Goal: Information Seeking & Learning: Learn about a topic

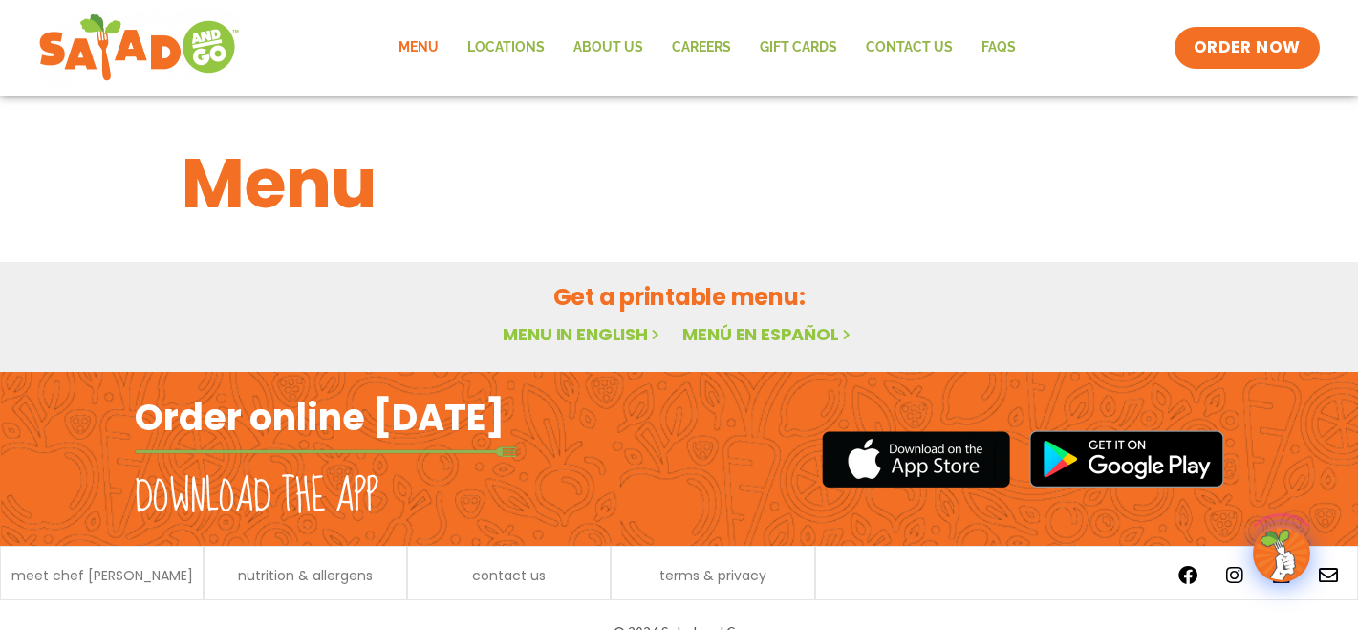
scroll to position [34, 0]
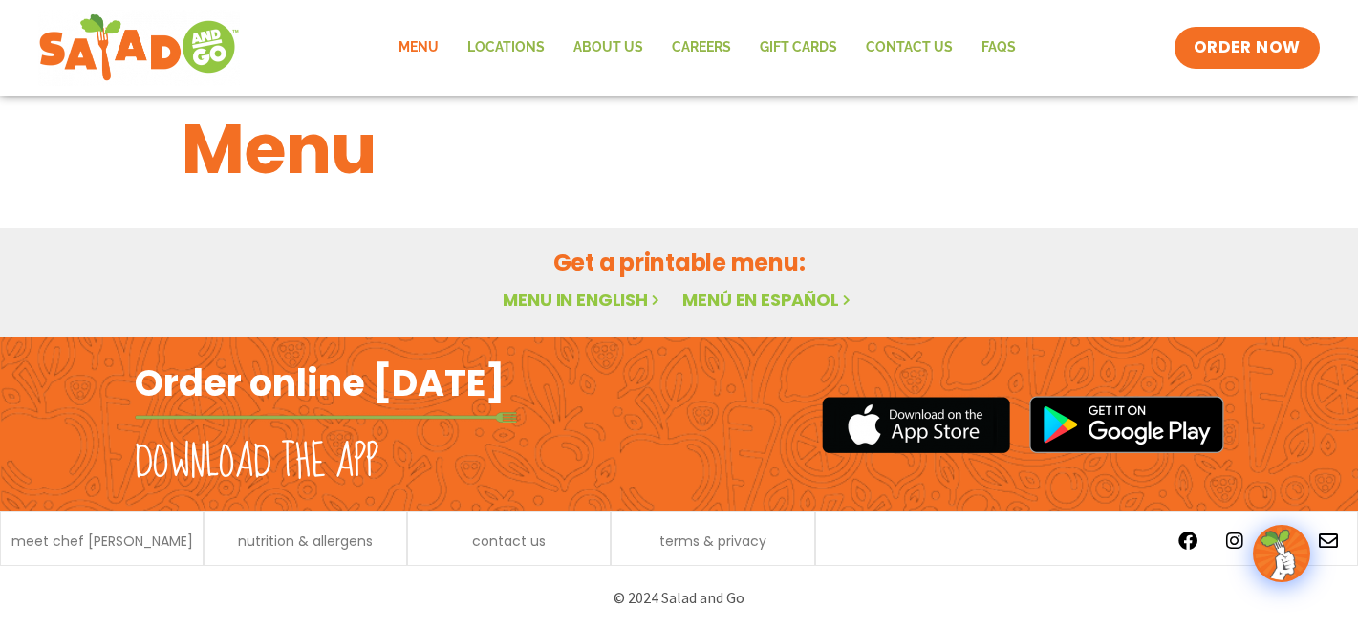
click at [612, 301] on link "Menu in English" at bounding box center [583, 300] width 161 height 24
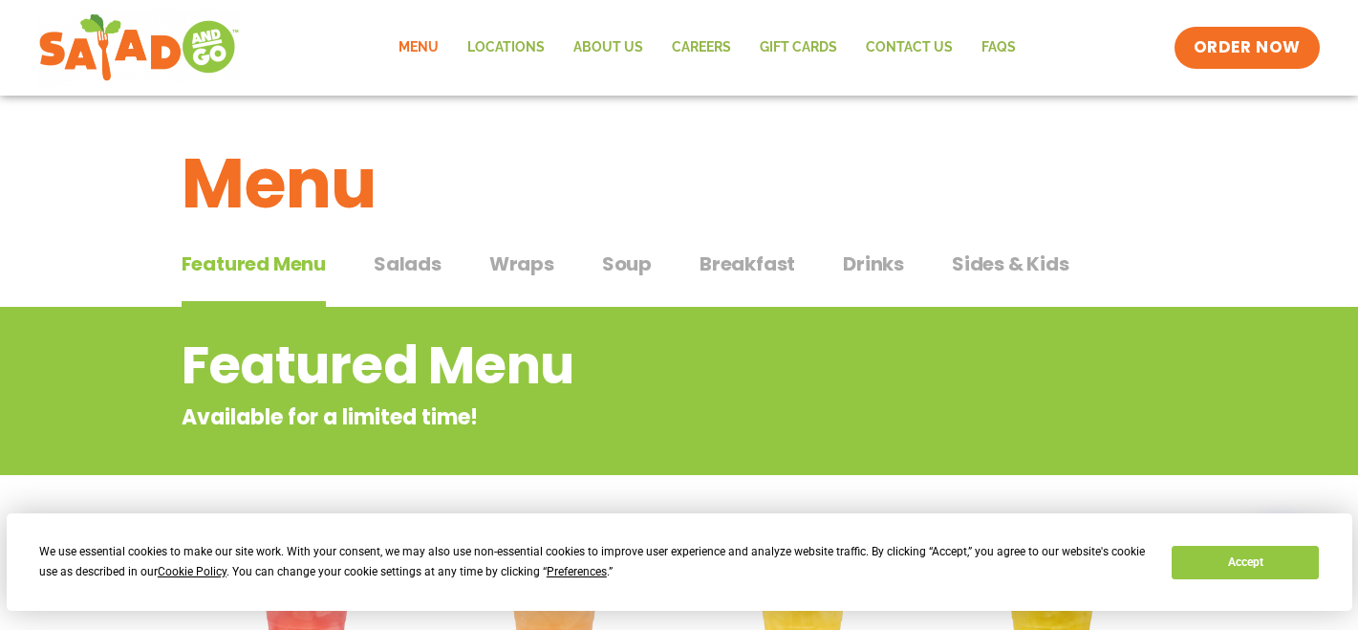
click at [416, 247] on div "Featured Menu Featured Menu Salads Salads Wraps Wraps Soup Soup Breakfast Break…" at bounding box center [680, 275] width 996 height 65
click at [417, 259] on span "Salads" at bounding box center [408, 263] width 68 height 29
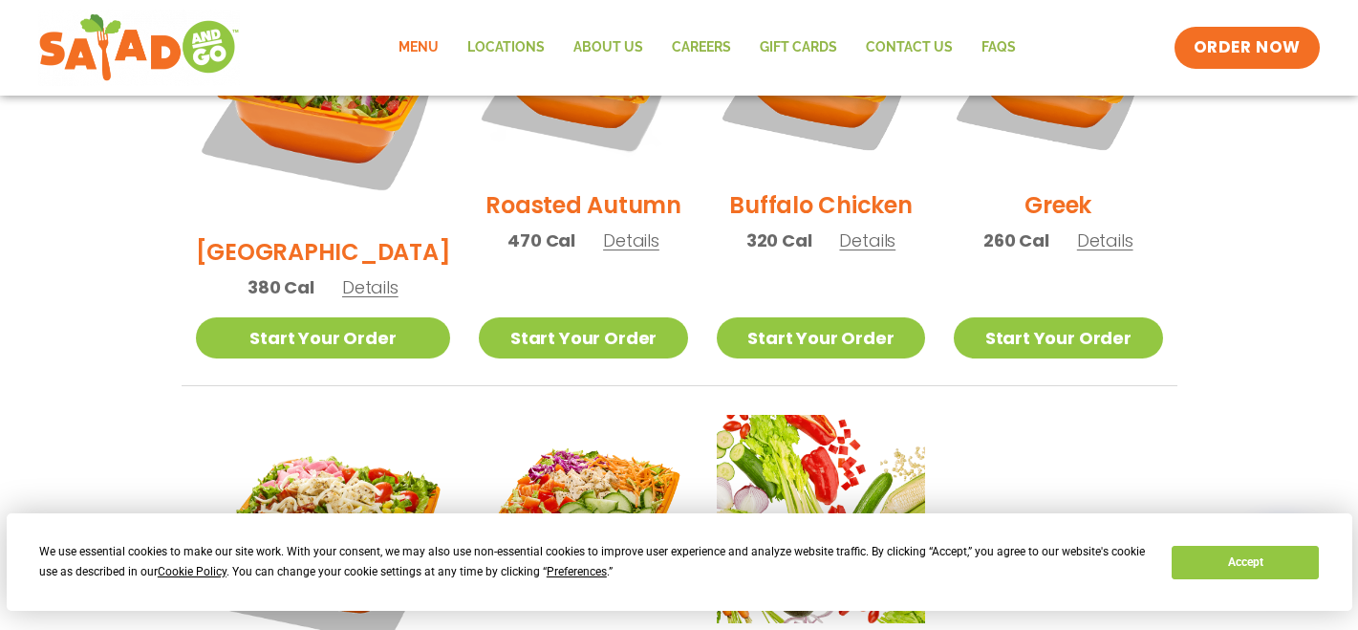
scroll to position [1148, 0]
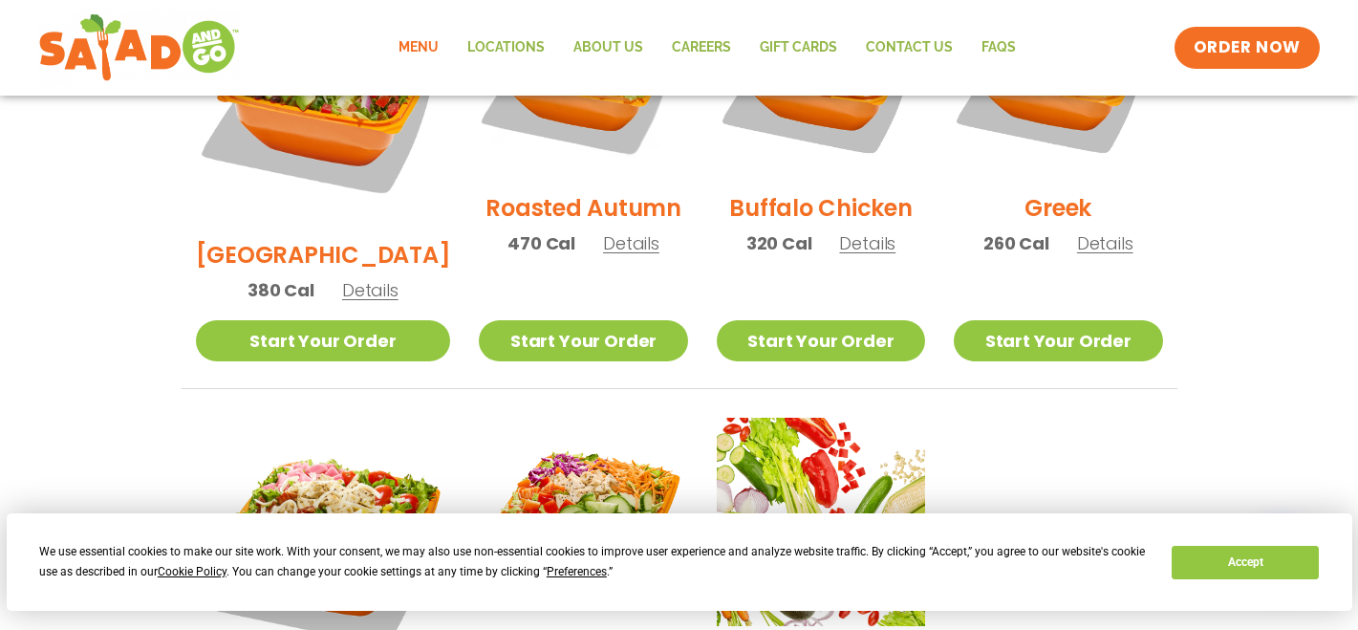
click at [1091, 231] on span "Details" at bounding box center [1105, 243] width 56 height 24
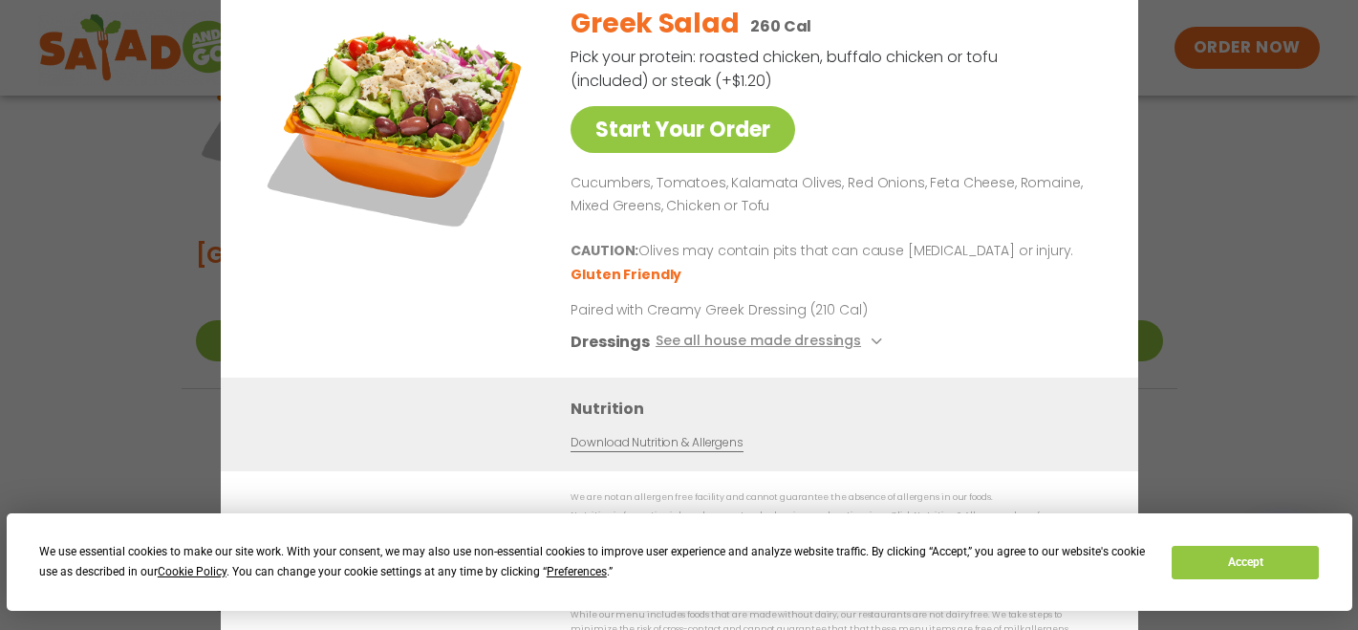
click at [1101, 225] on div "Start Your Order Greek Salad 260 Cal Pick your protein: roasted chicken, buffal…" at bounding box center [679, 314] width 917 height 726
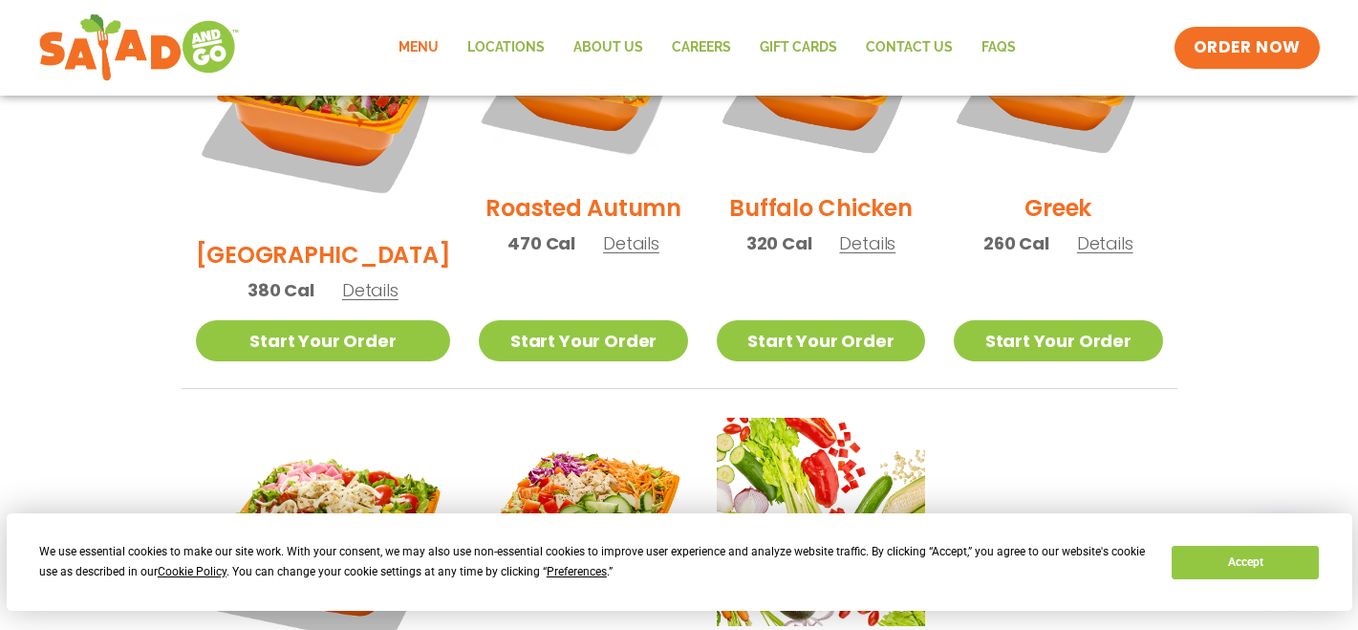
click at [1104, 231] on span "Details" at bounding box center [1105, 243] width 56 height 24
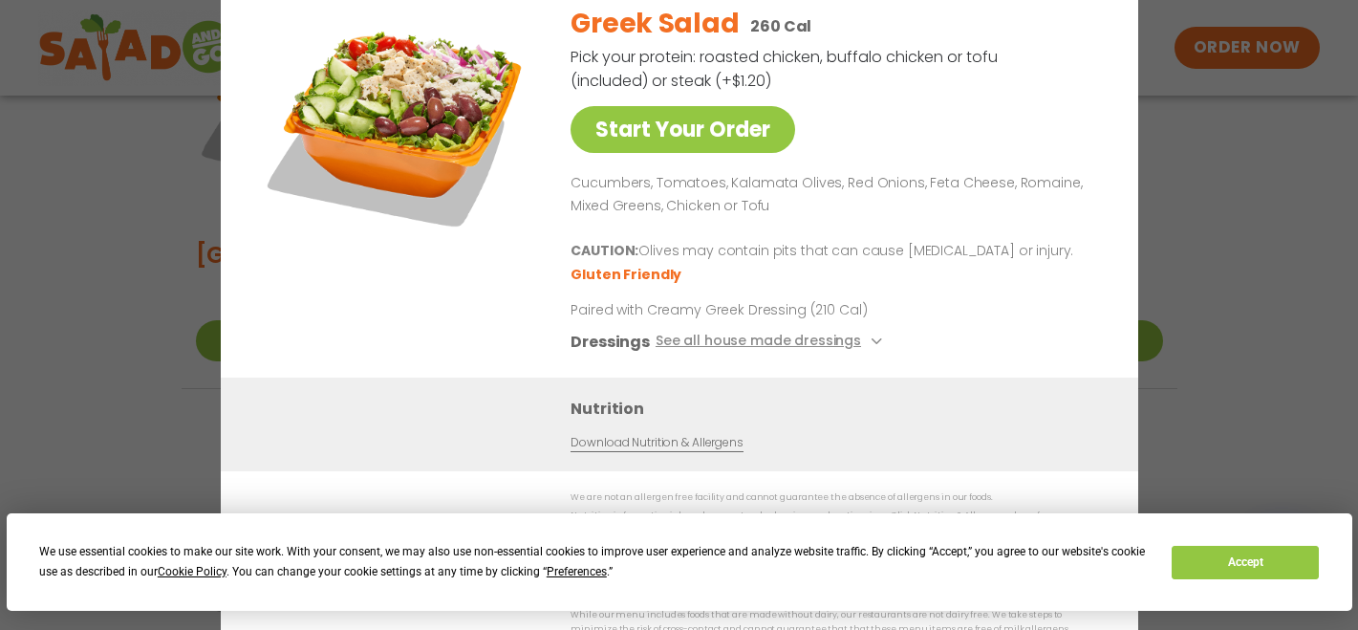
click at [1262, 222] on div "Start Your Order Greek Salad 260 Cal Pick your protein: roasted chicken, buffal…" at bounding box center [679, 315] width 1358 height 630
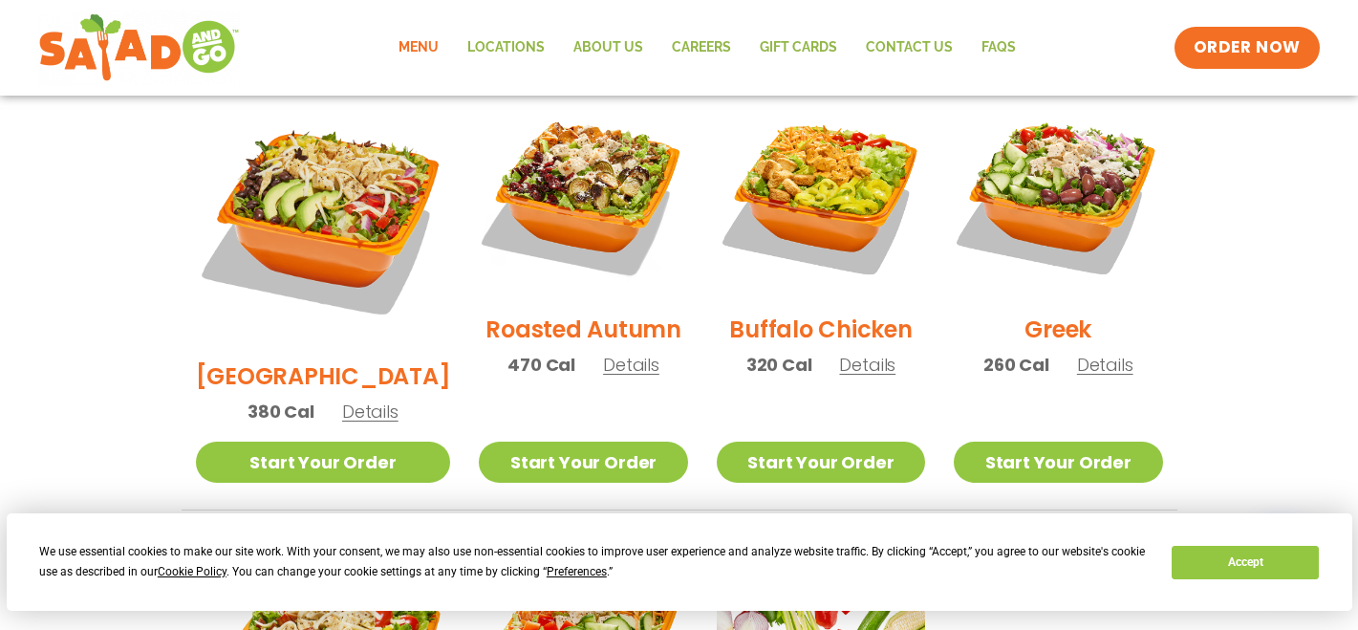
scroll to position [1023, 0]
